Goal: Task Accomplishment & Management: Manage account settings

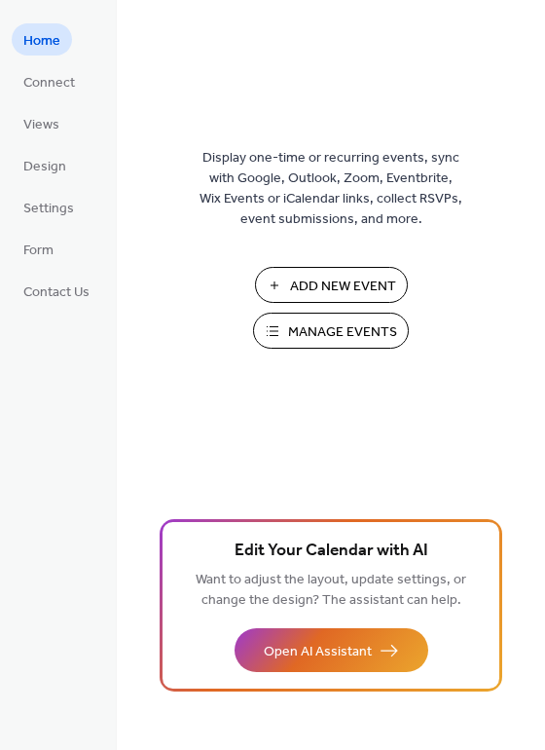
click at [309, 333] on span "Manage Events" at bounding box center [342, 332] width 109 height 20
click at [346, 327] on span "Manage Events" at bounding box center [342, 332] width 109 height 20
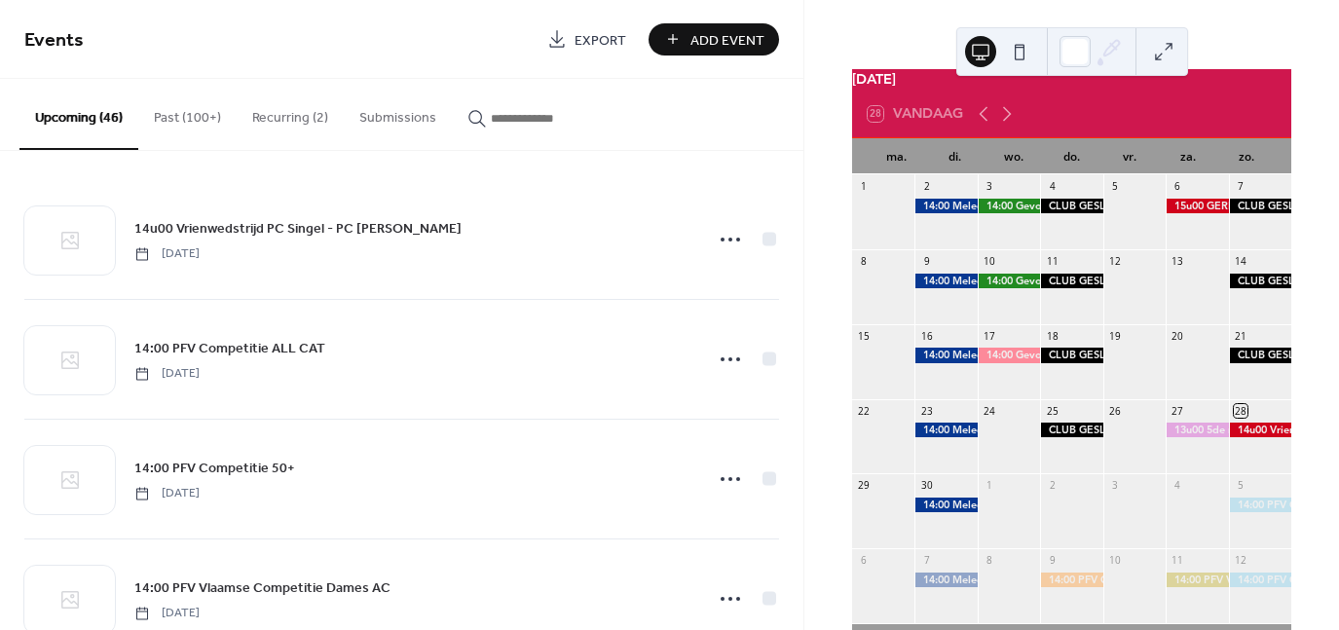
scroll to position [97, 0]
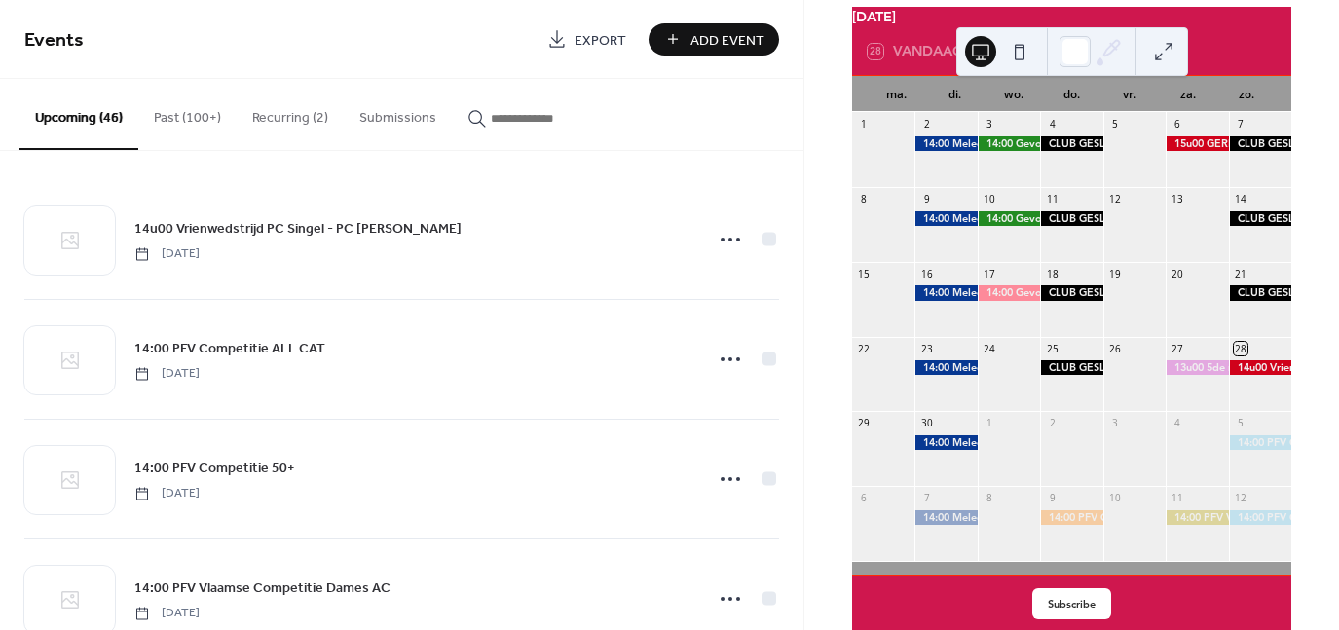
click at [1173, 53] on button at bounding box center [1163, 51] width 31 height 31
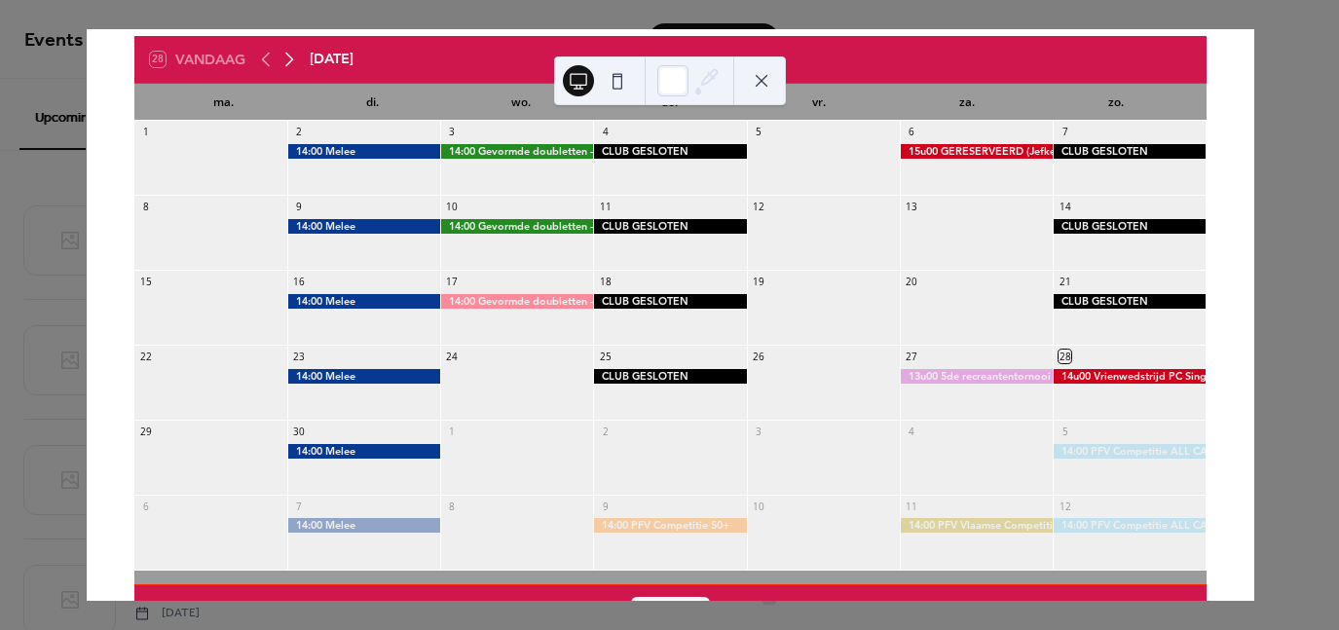
click at [286, 52] on icon at bounding box center [288, 59] width 23 height 23
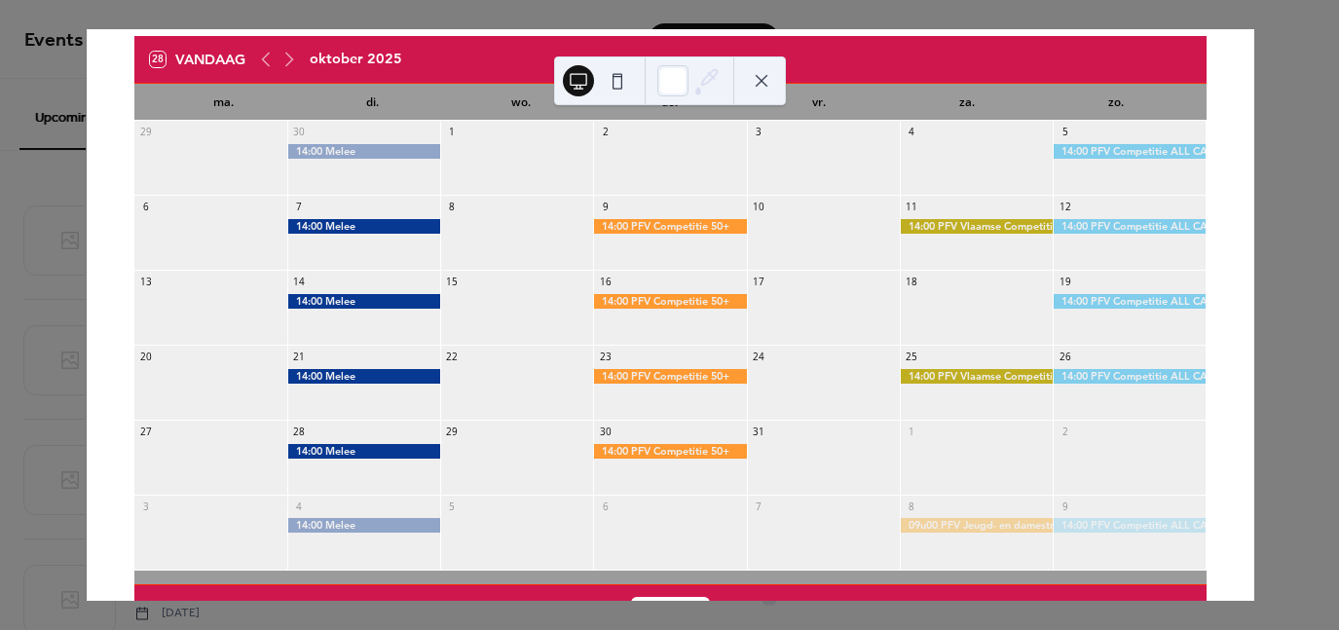
click at [376, 171] on div at bounding box center [363, 166] width 153 height 45
click at [426, 152] on div at bounding box center [363, 151] width 153 height 15
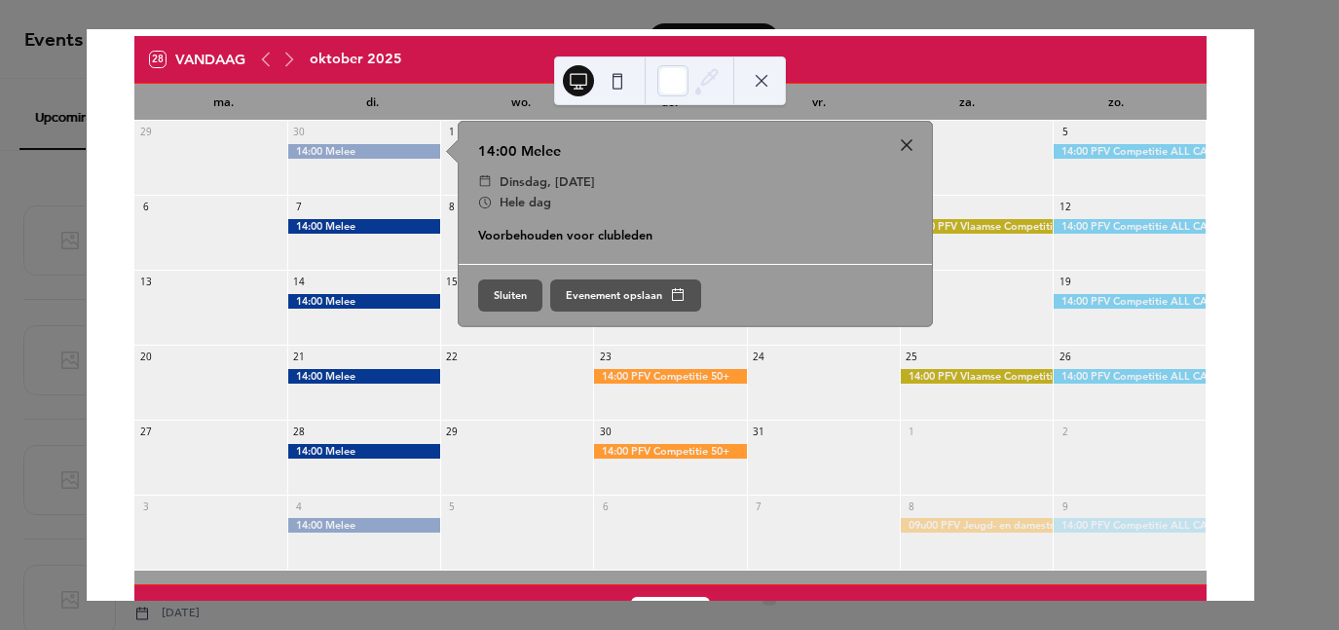
click at [426, 152] on div at bounding box center [363, 151] width 153 height 15
click at [825, 370] on div at bounding box center [823, 391] width 153 height 45
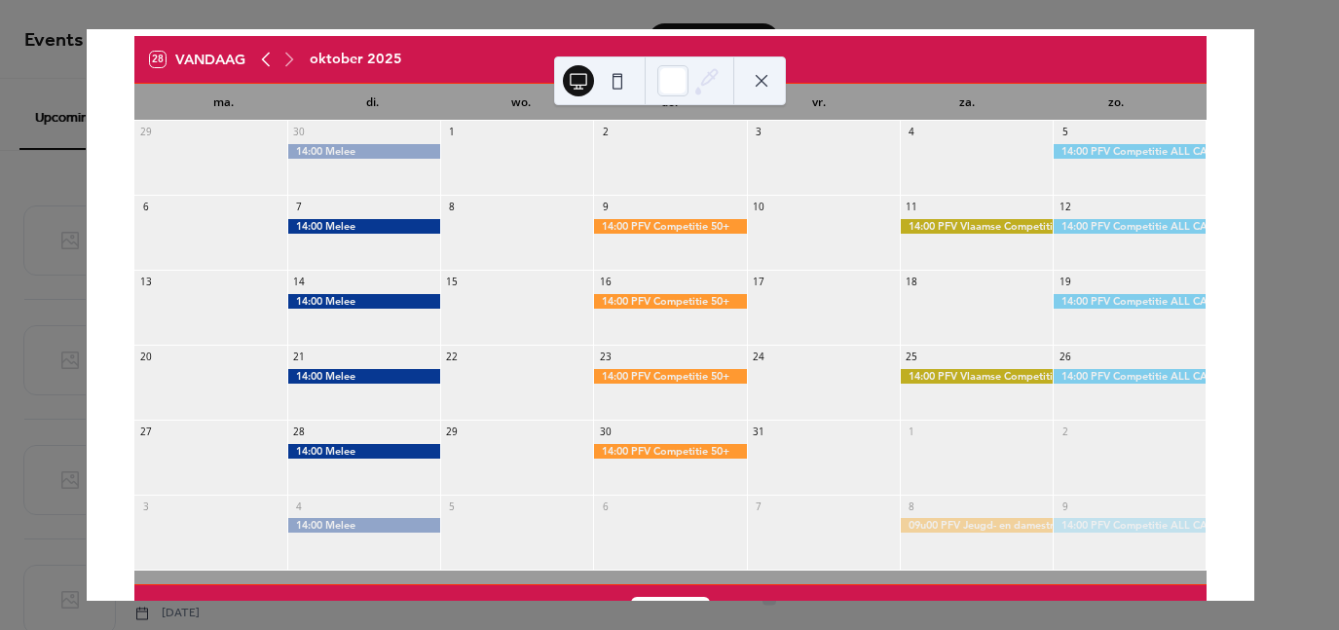
click at [263, 55] on icon at bounding box center [265, 59] width 23 height 23
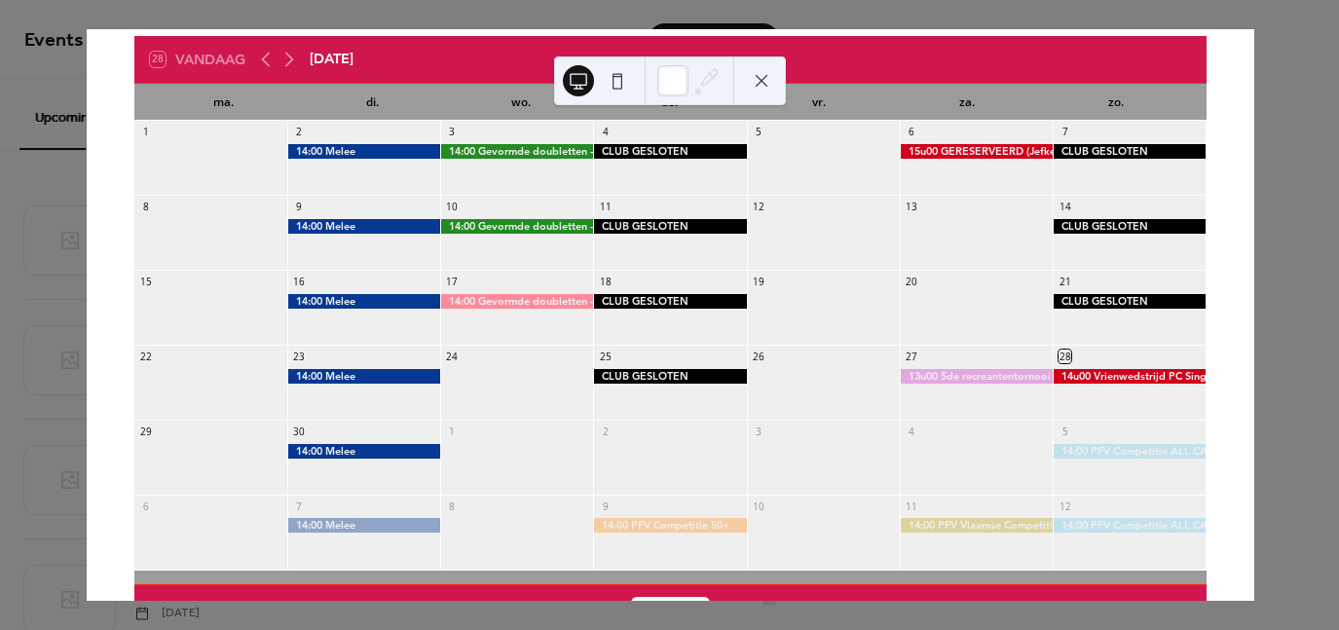
click at [387, 447] on div at bounding box center [363, 451] width 153 height 15
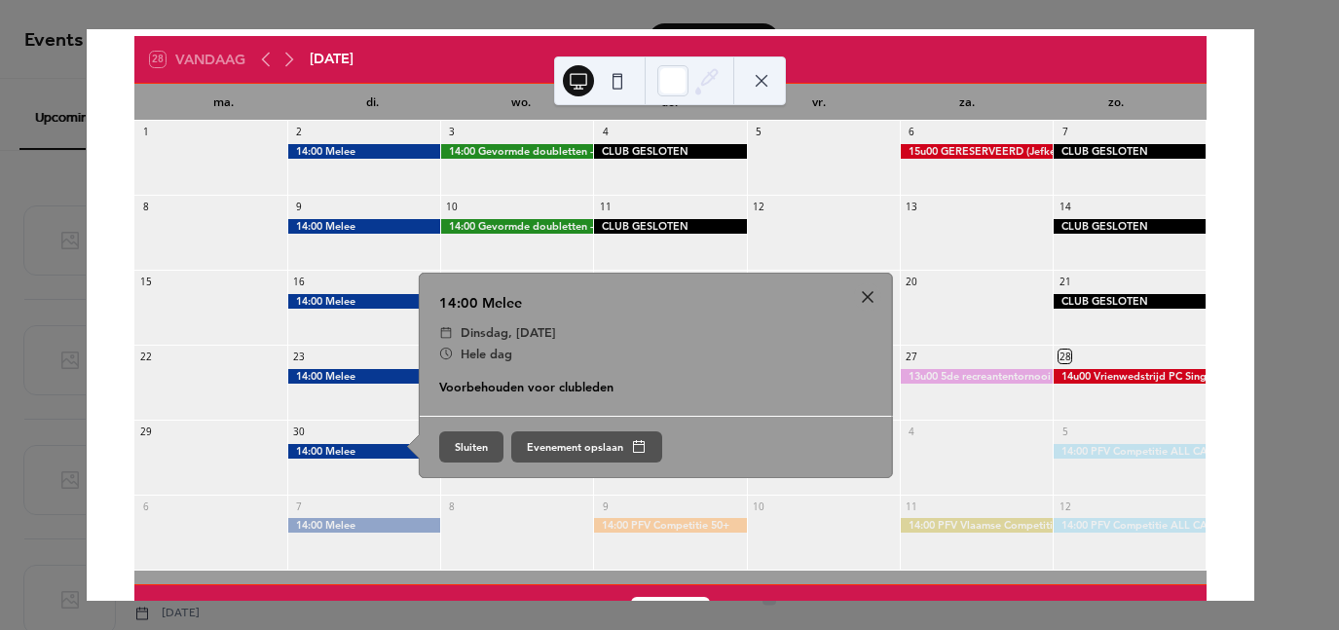
click at [364, 476] on div at bounding box center [363, 466] width 153 height 45
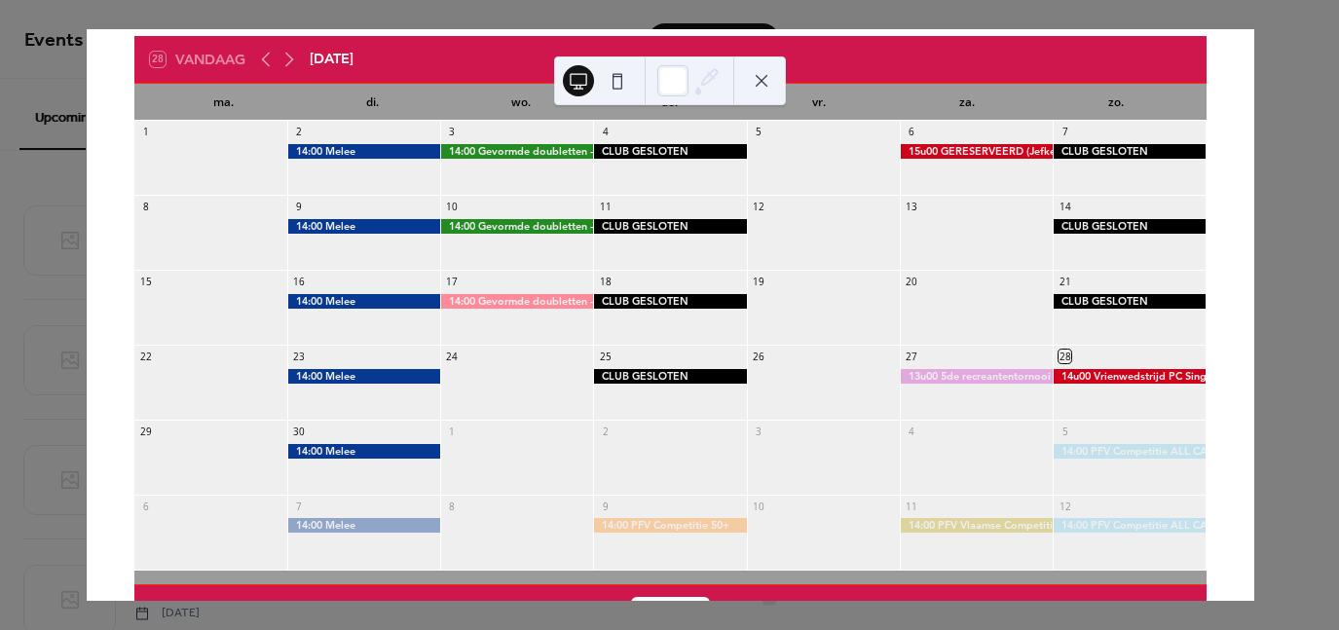
click at [364, 476] on div at bounding box center [363, 466] width 153 height 45
click at [764, 83] on button at bounding box center [761, 80] width 31 height 31
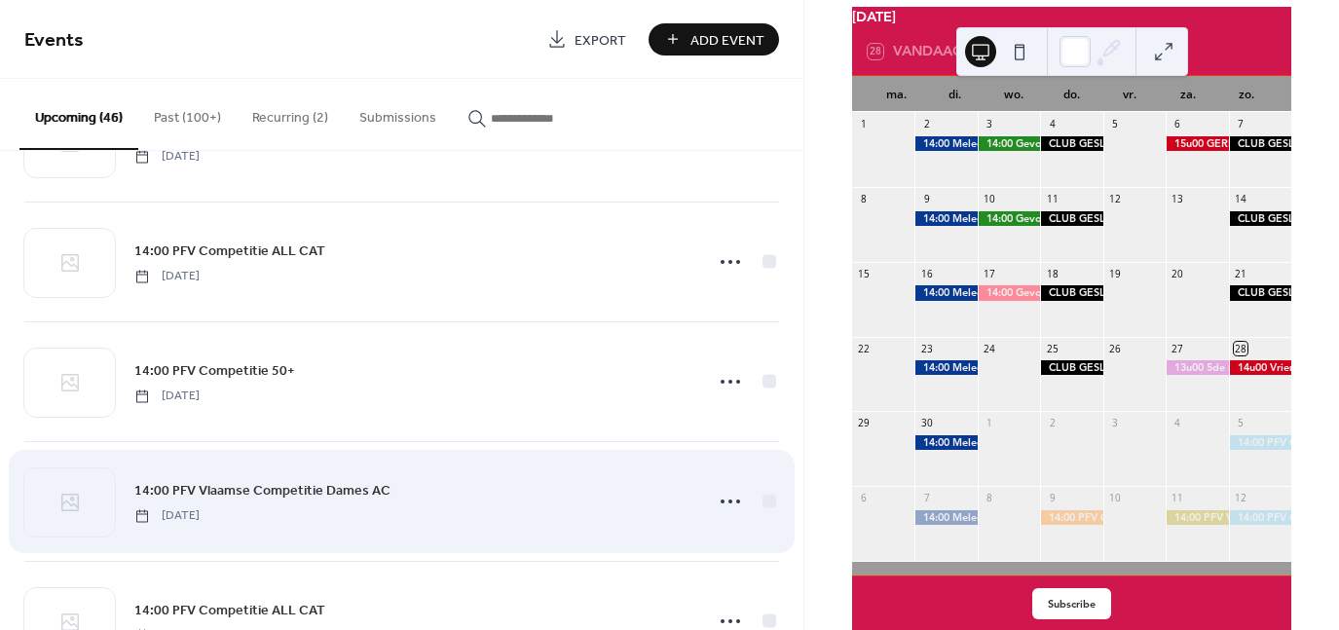
scroll to position [0, 0]
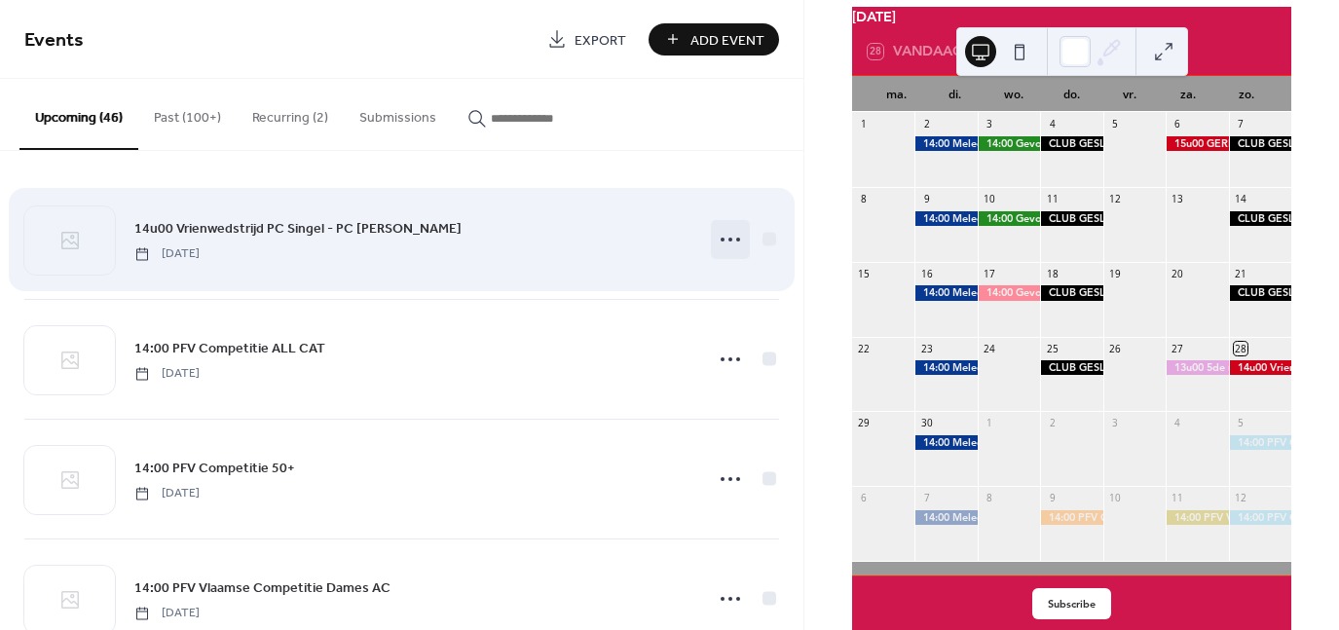
click at [736, 241] on icon at bounding box center [730, 239] width 31 height 31
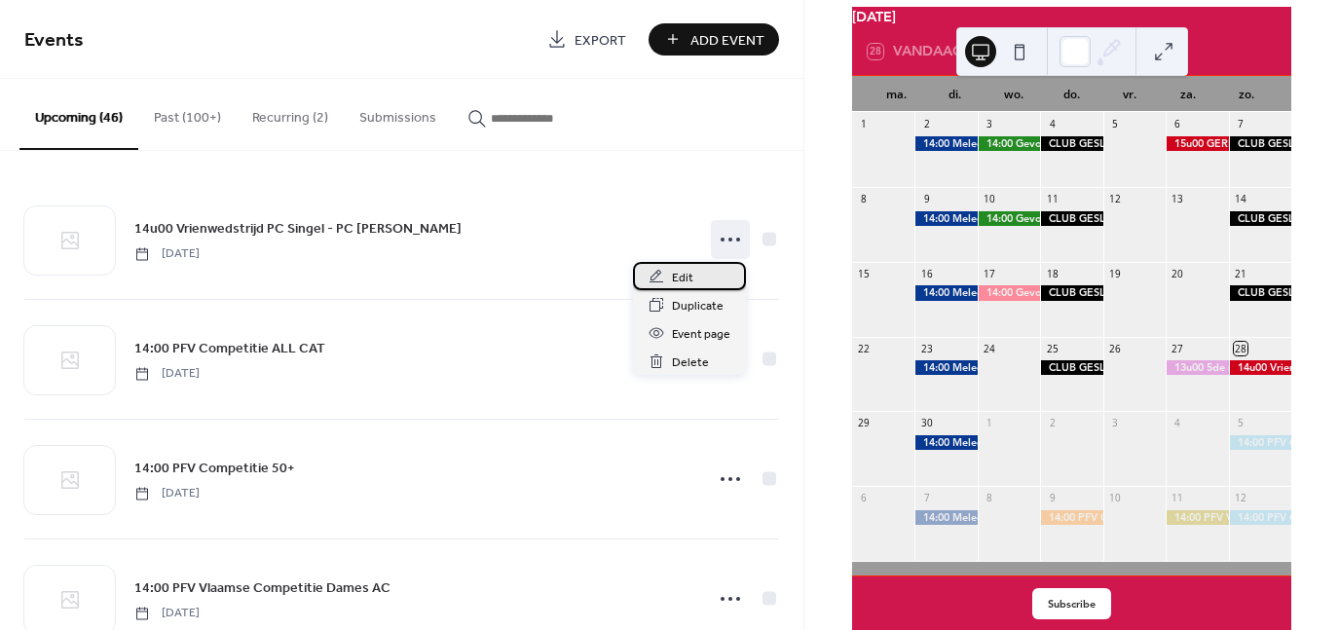
click at [680, 272] on span "Edit" at bounding box center [682, 278] width 21 height 20
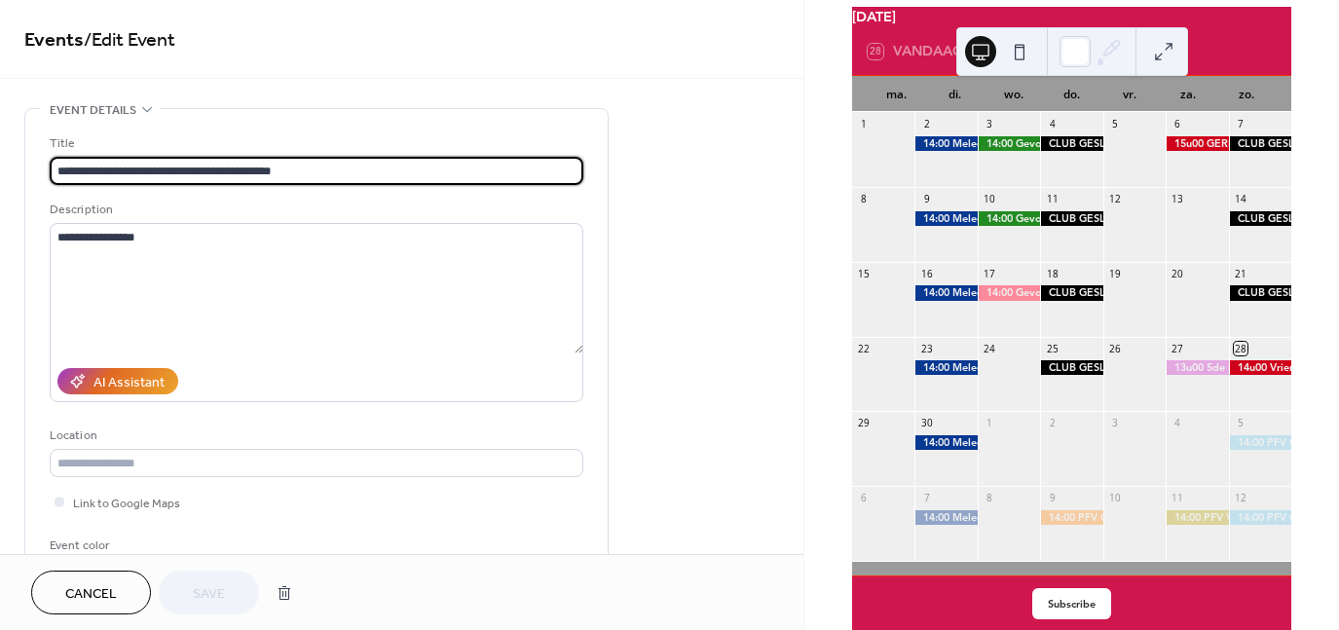
click at [120, 166] on input "**********" at bounding box center [316, 171] width 533 height 28
type input "**********"
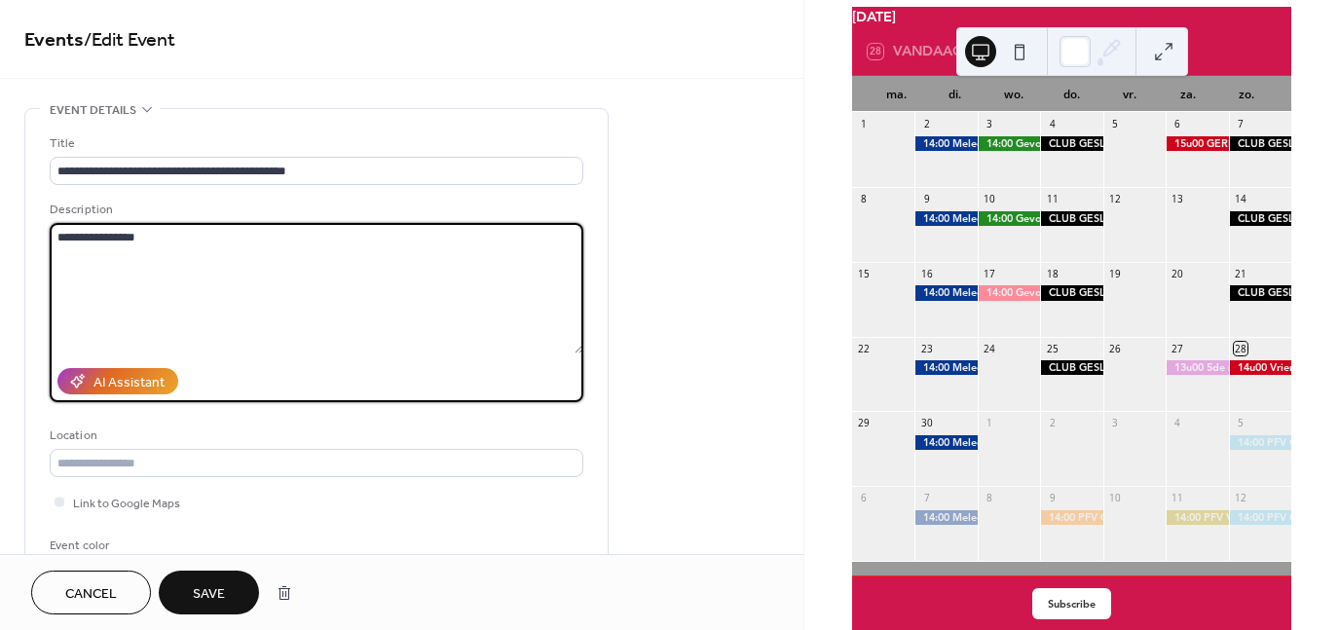
click at [260, 273] on textarea "**********" at bounding box center [316, 288] width 533 height 130
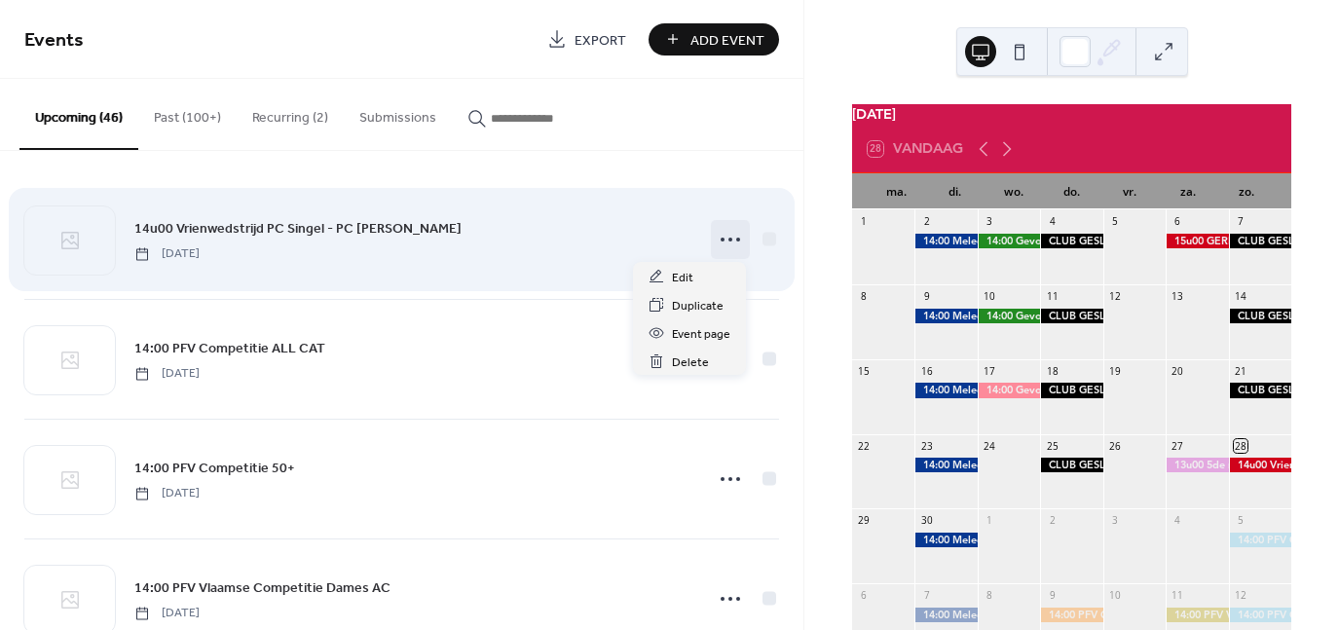
click at [715, 233] on icon at bounding box center [730, 239] width 31 height 31
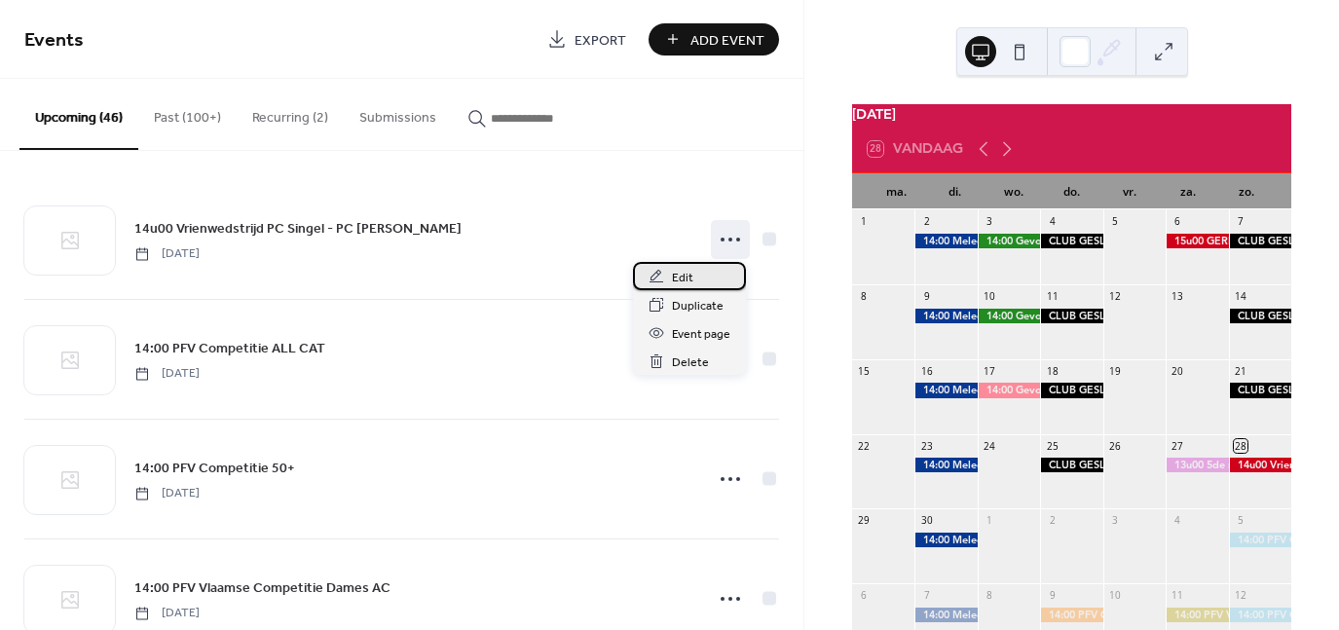
click at [675, 284] on span "Edit" at bounding box center [682, 278] width 21 height 20
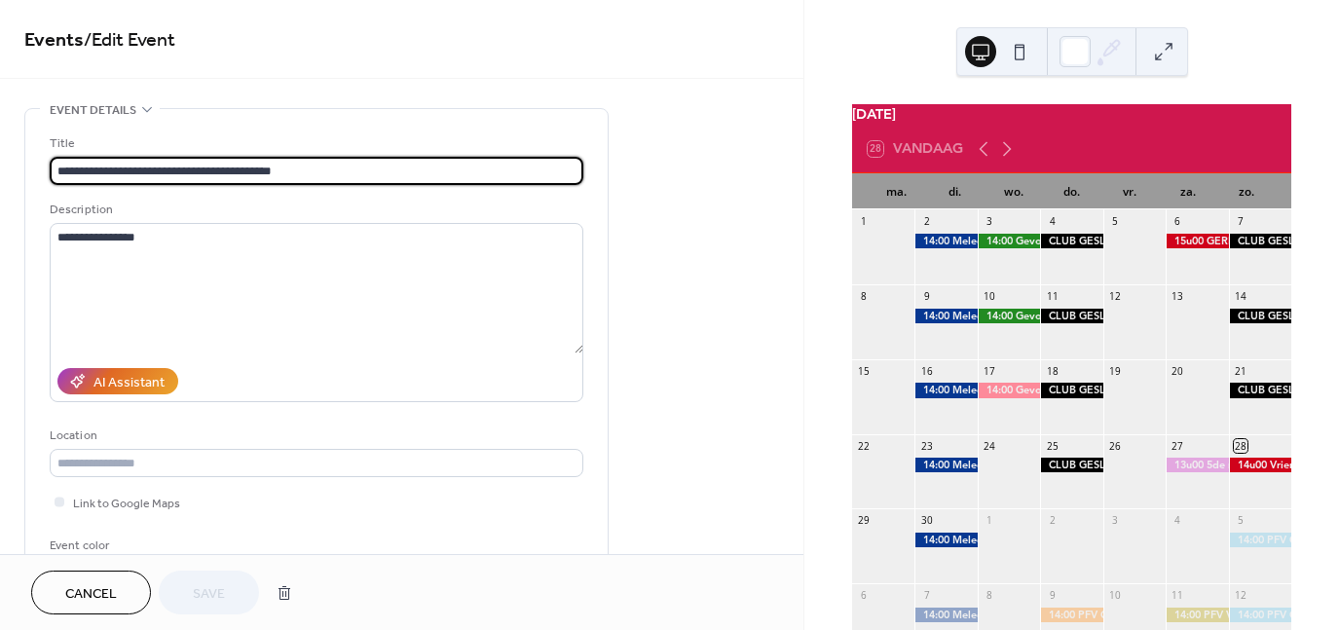
click at [120, 165] on input "**********" at bounding box center [316, 171] width 533 height 28
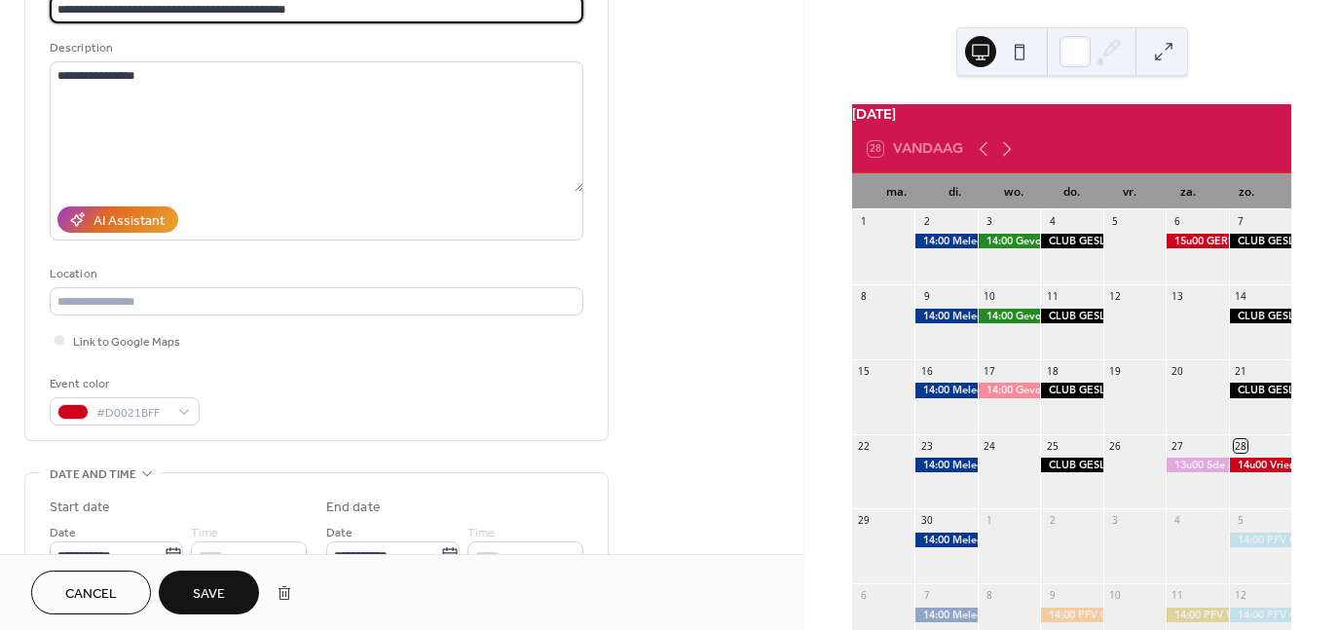
scroll to position [195, 0]
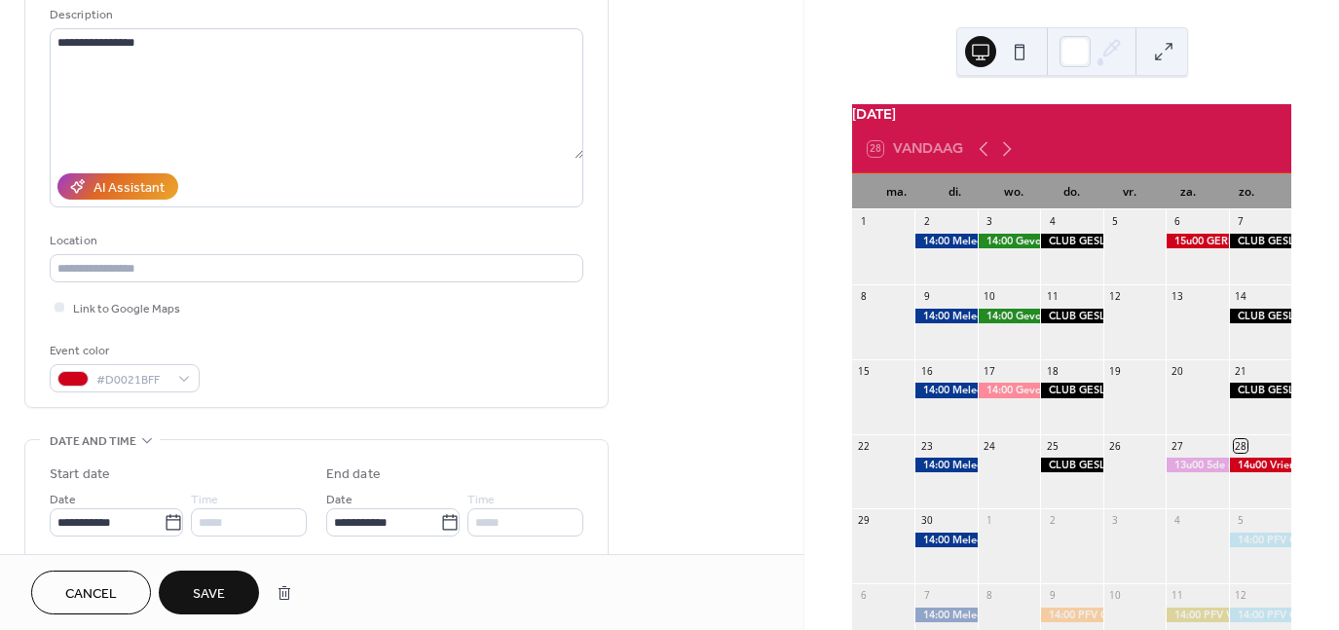
type input "**********"
click at [220, 595] on span "Save" at bounding box center [209, 594] width 32 height 20
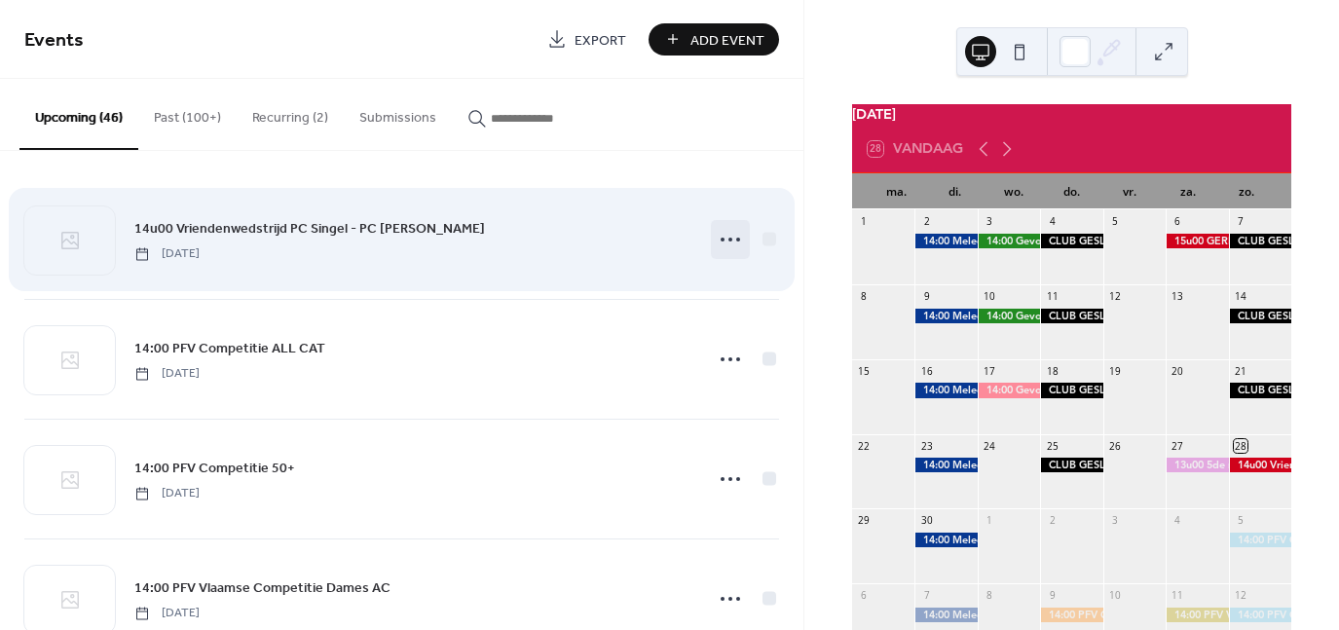
click at [715, 237] on icon at bounding box center [730, 239] width 31 height 31
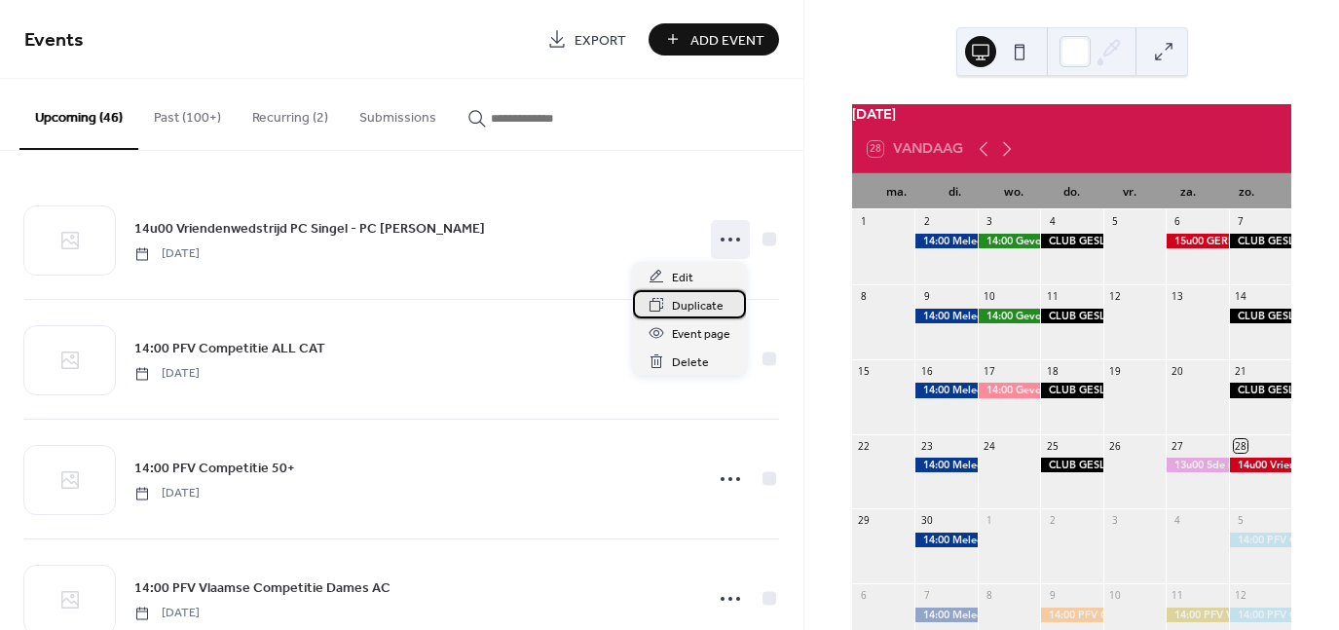
click at [697, 306] on span "Duplicate" at bounding box center [698, 306] width 52 height 20
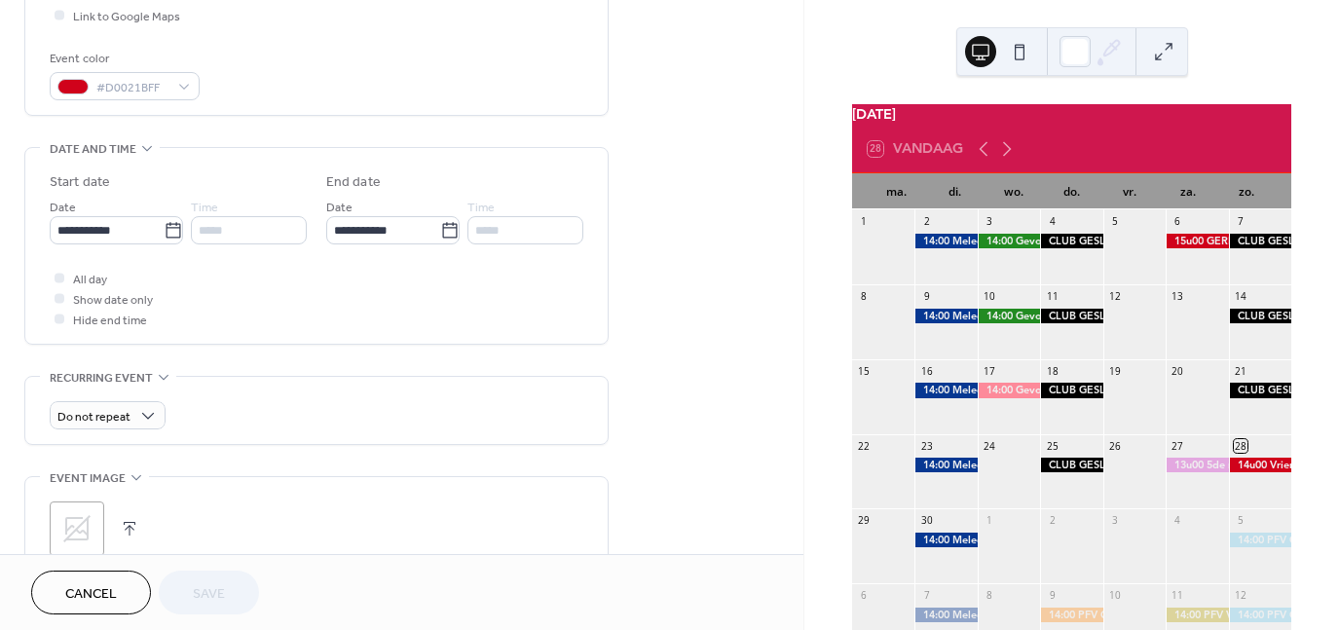
scroll to position [389, 0]
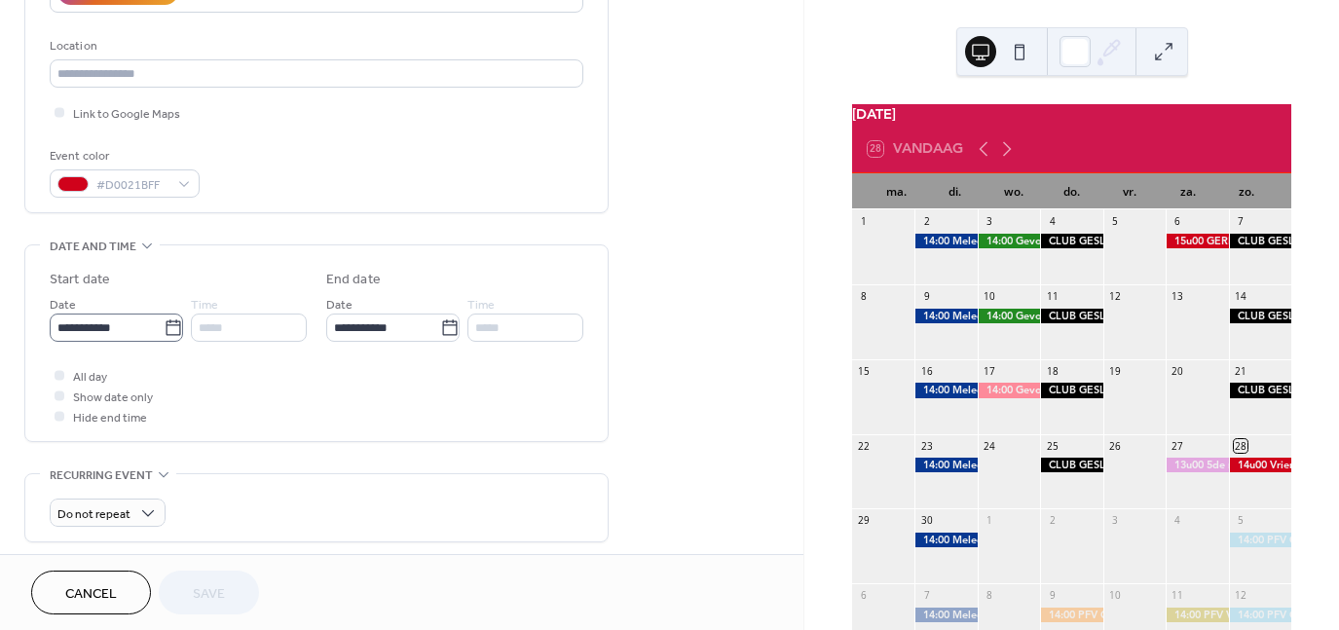
click at [164, 321] on icon at bounding box center [173, 327] width 19 height 19
click at [164, 321] on input "**********" at bounding box center [107, 327] width 114 height 28
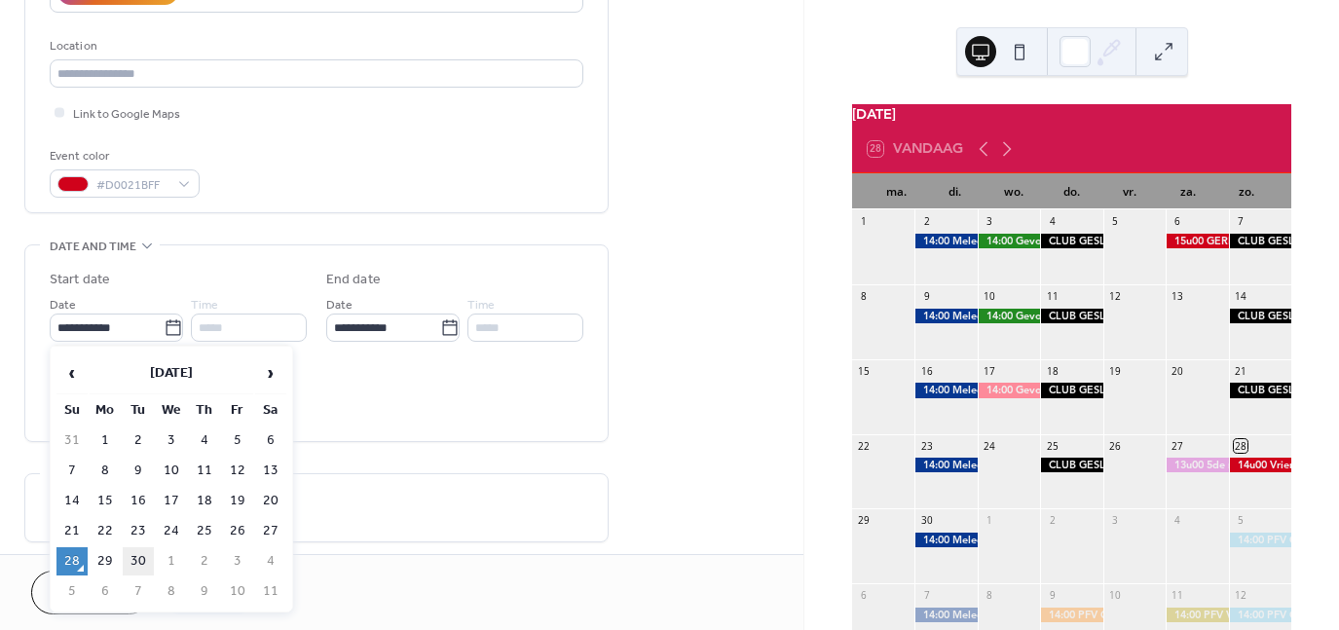
click at [143, 548] on td "30" at bounding box center [138, 561] width 31 height 28
type input "**********"
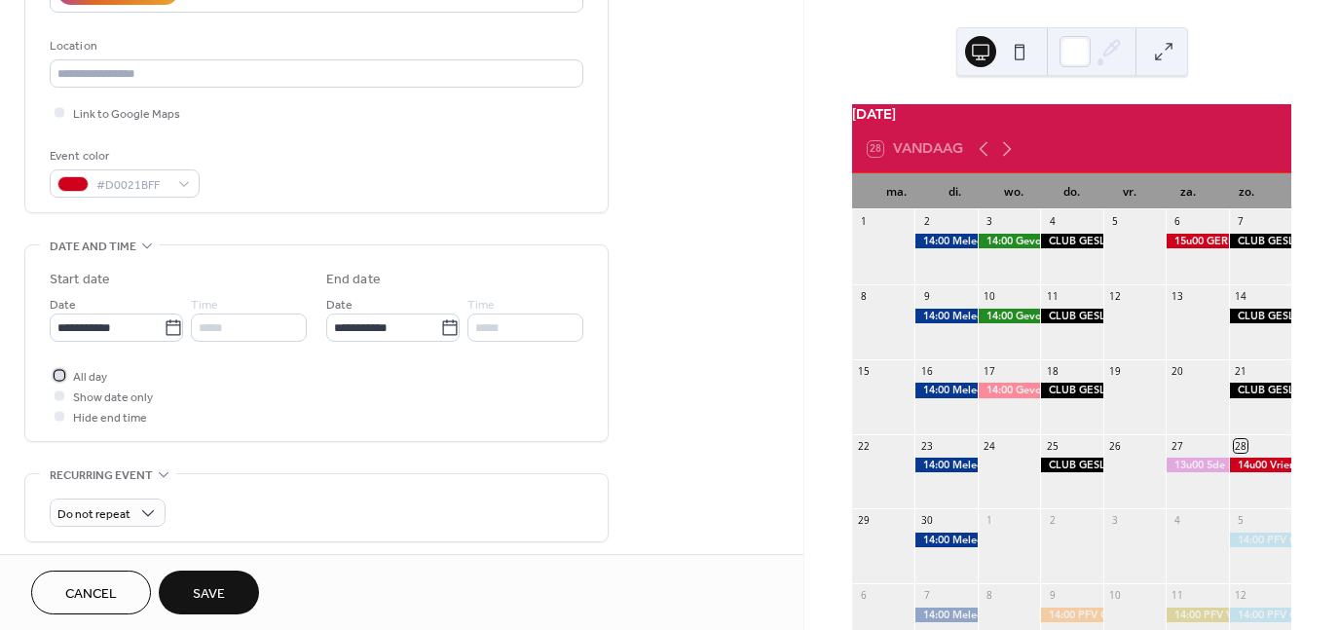
click at [58, 375] on icon at bounding box center [58, 375] width 5 height 4
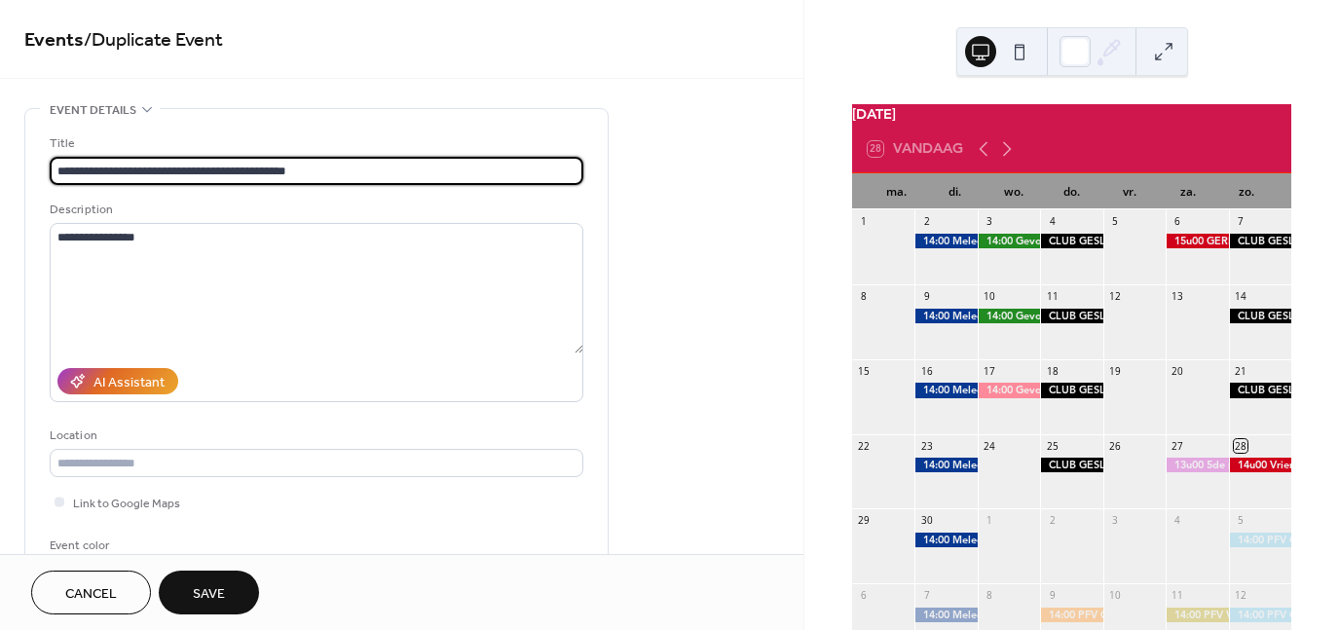
scroll to position [0, 0]
drag, startPoint x: 77, startPoint y: 165, endPoint x: 498, endPoint y: 165, distance: 421.5
click at [498, 165] on input "**********" at bounding box center [316, 171] width 533 height 28
type input "**********"
click at [232, 576] on button "Save" at bounding box center [209, 592] width 100 height 44
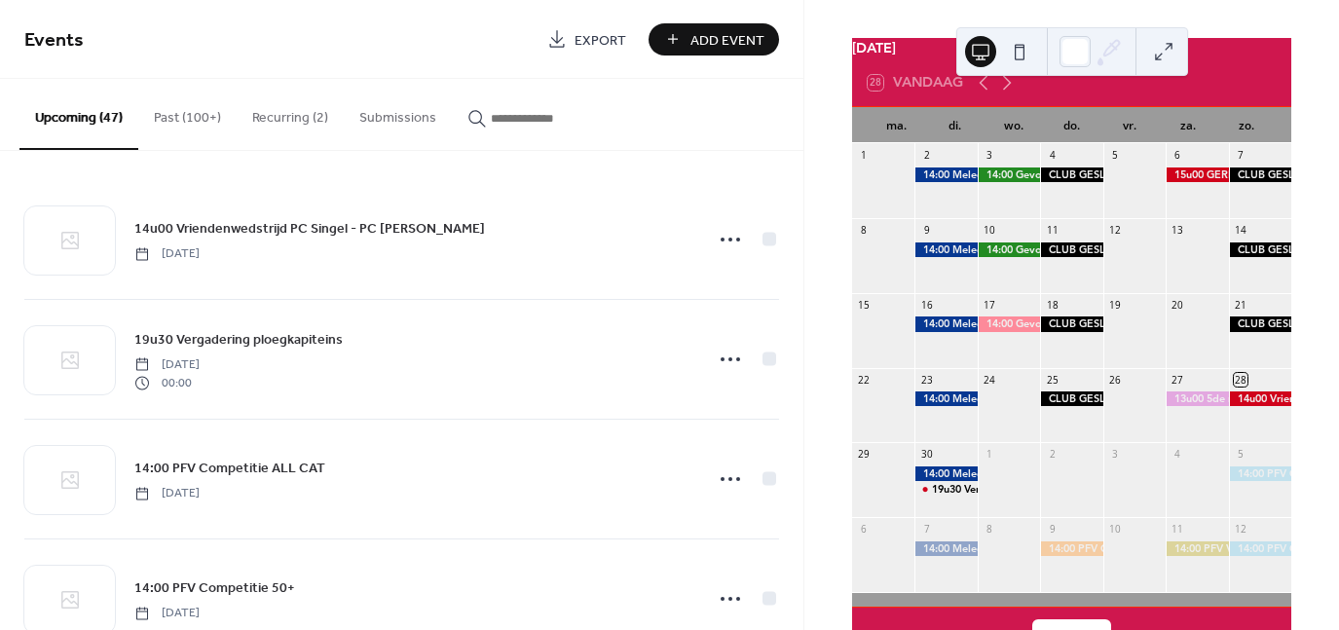
scroll to position [97, 0]
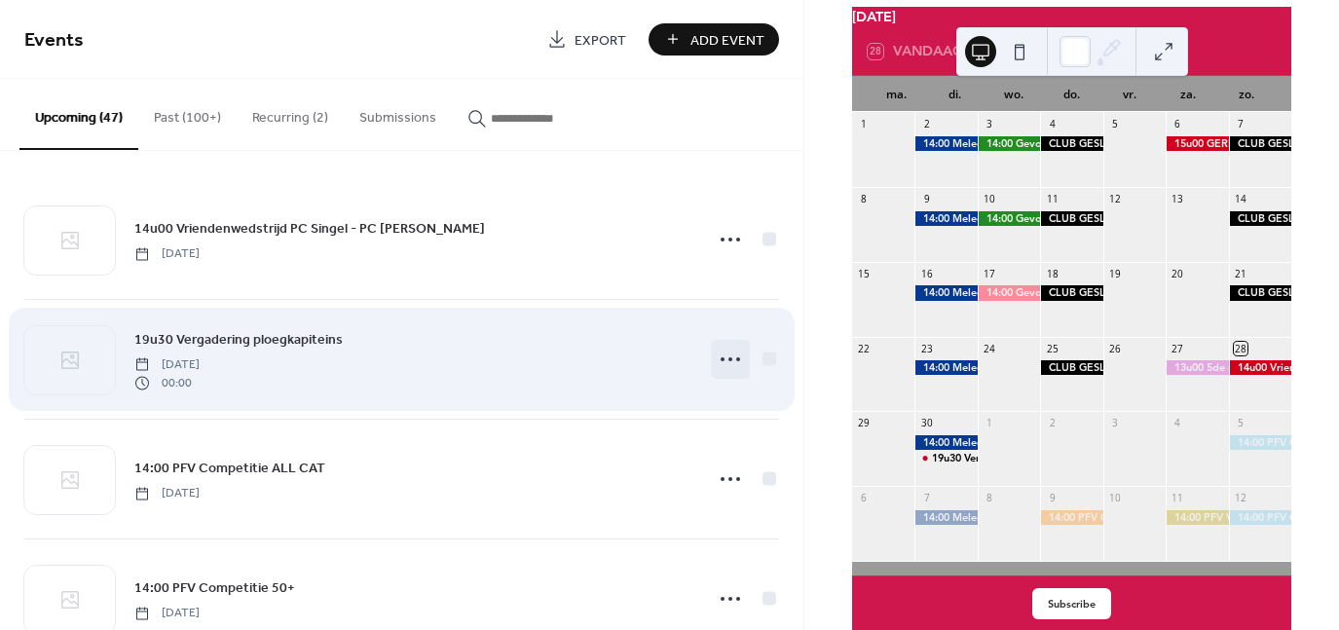
drag, startPoint x: 730, startPoint y: 352, endPoint x: 742, endPoint y: 352, distance: 11.7
click at [730, 352] on icon at bounding box center [730, 359] width 31 height 31
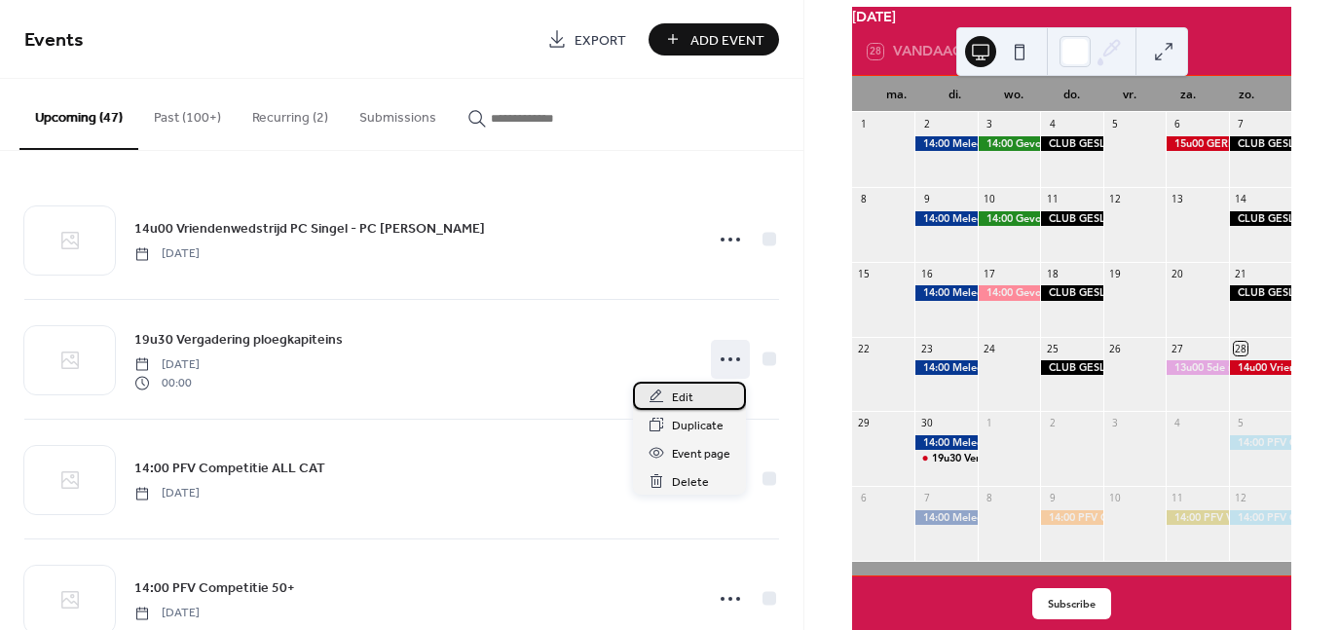
click at [689, 392] on span "Edit" at bounding box center [682, 397] width 21 height 20
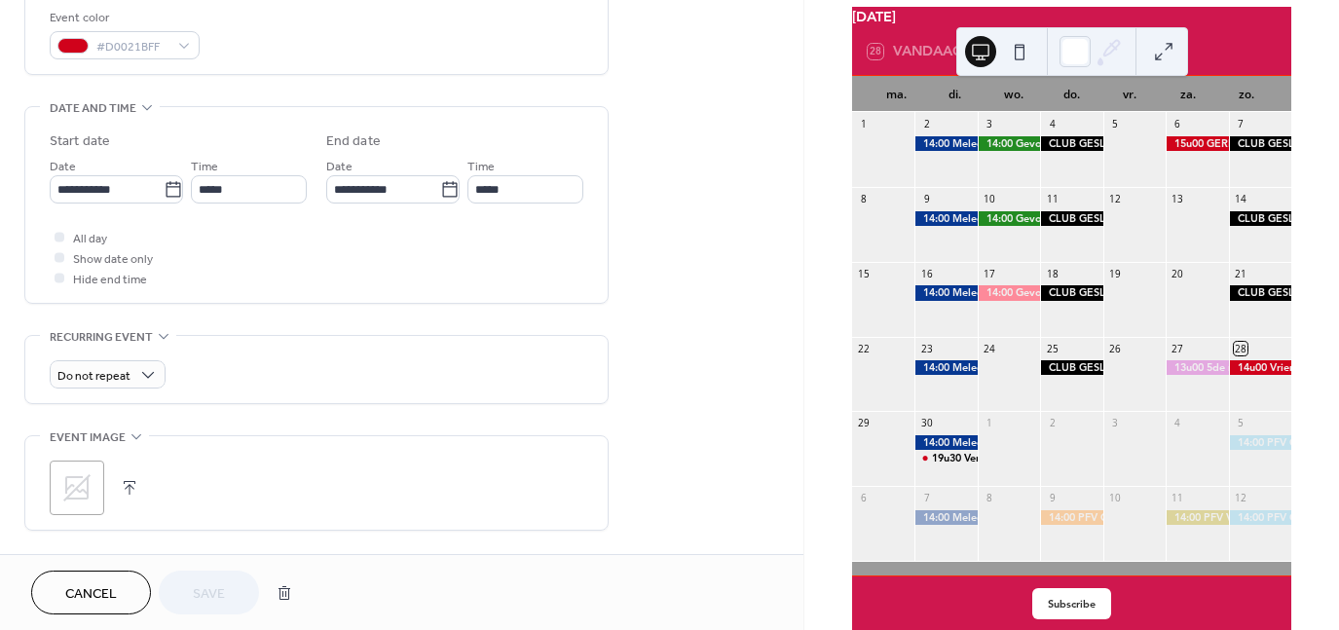
scroll to position [487, 0]
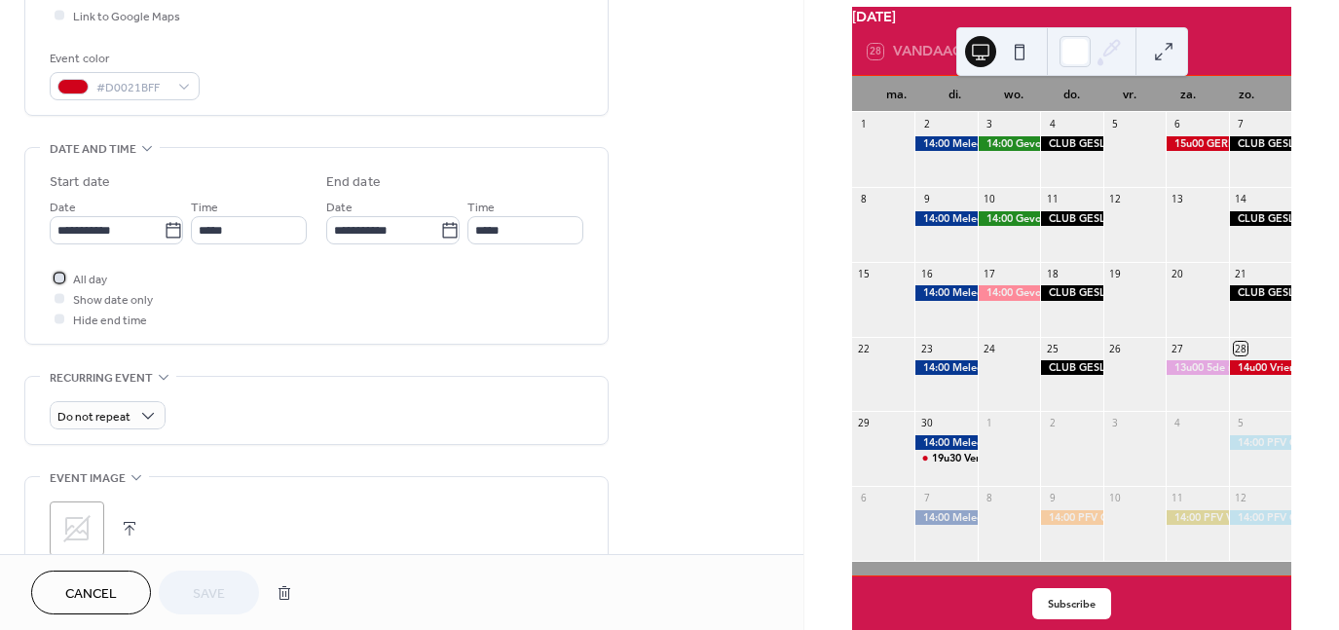
click at [60, 276] on div at bounding box center [60, 278] width 10 height 10
click at [217, 597] on span "Save" at bounding box center [209, 594] width 32 height 20
